Goal: Task Accomplishment & Management: Manage account settings

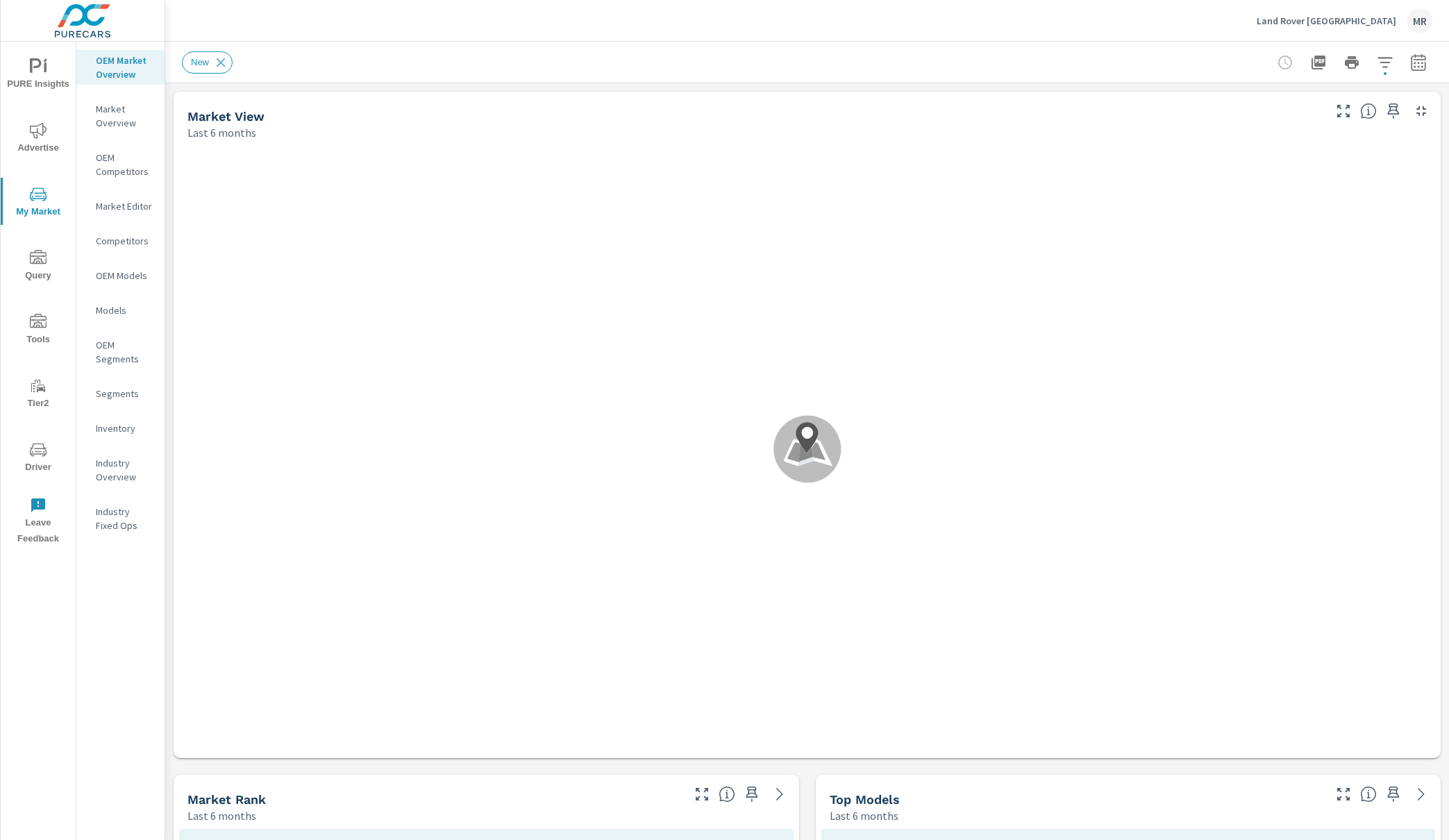
click at [1340, 14] on p "Land Rover [GEOGRAPHIC_DATA]" at bounding box center [1326, 21] width 139 height 13
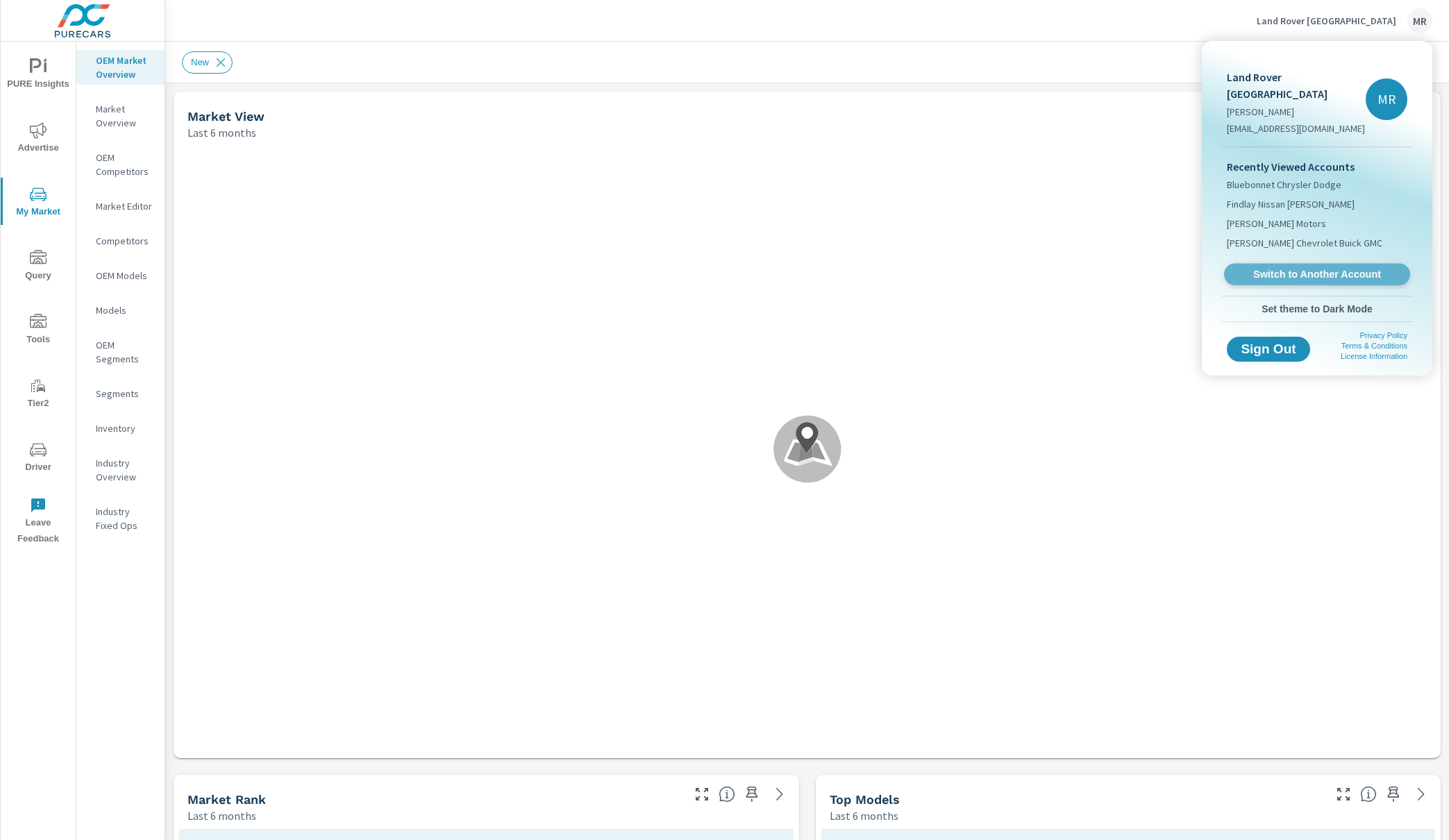
click at [1269, 268] on span "Switch to Another Account" at bounding box center [1316, 275] width 170 height 13
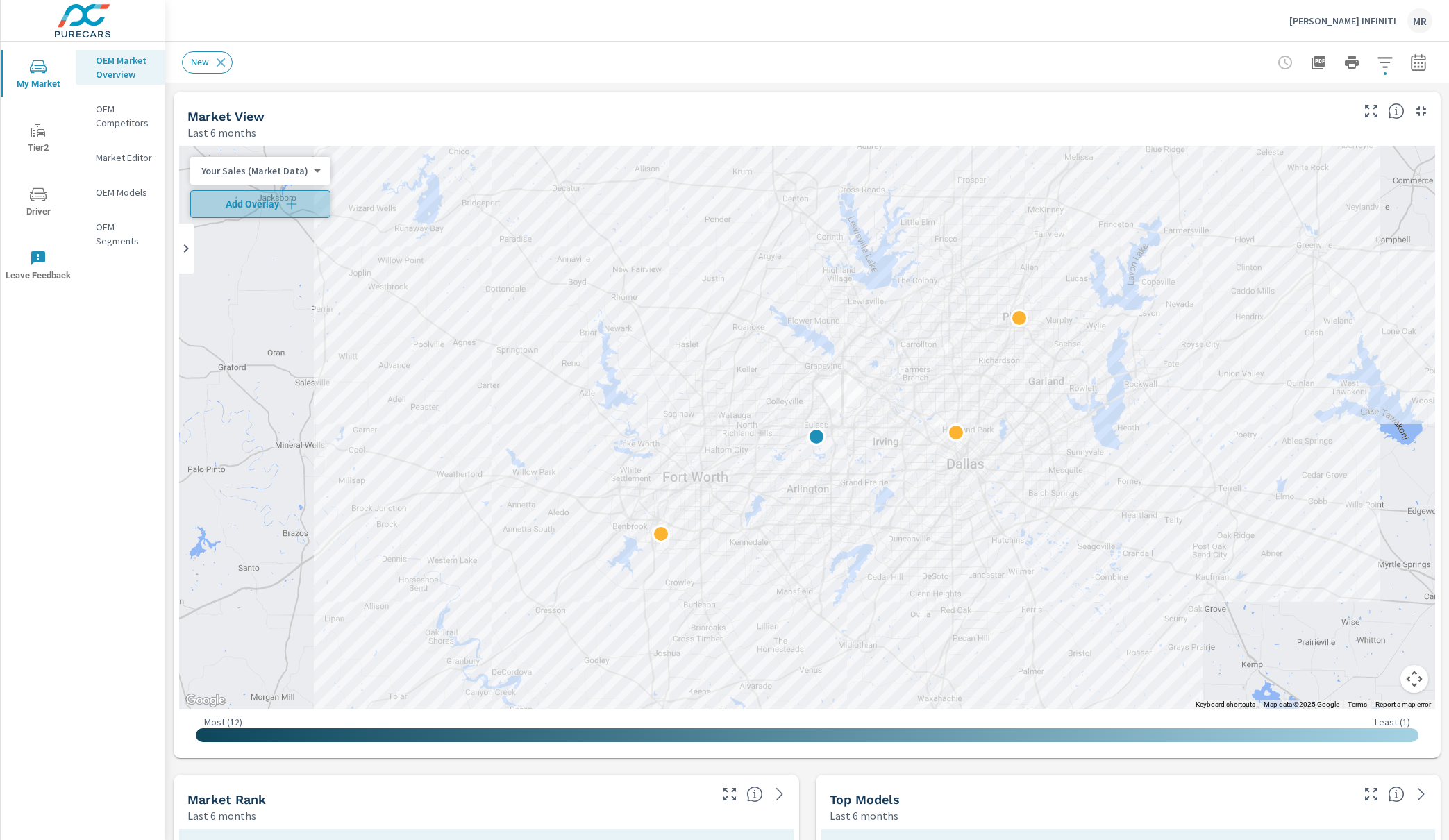
click at [263, 199] on span "Add Overlay" at bounding box center [260, 204] width 128 height 14
